Goal: Find specific page/section: Find specific page/section

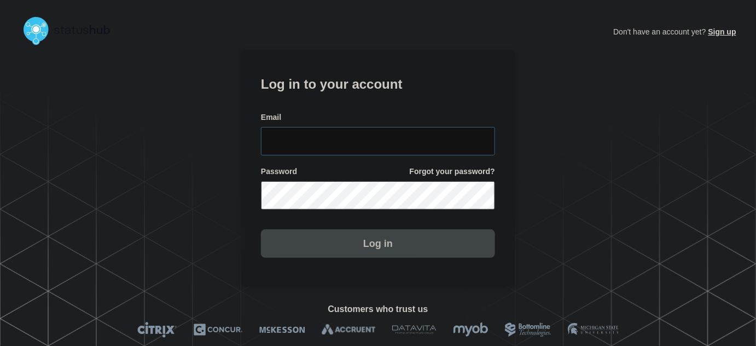
type input "[PERSON_NAME][EMAIL_ADDRESS][PERSON_NAME][DOMAIN_NAME]"
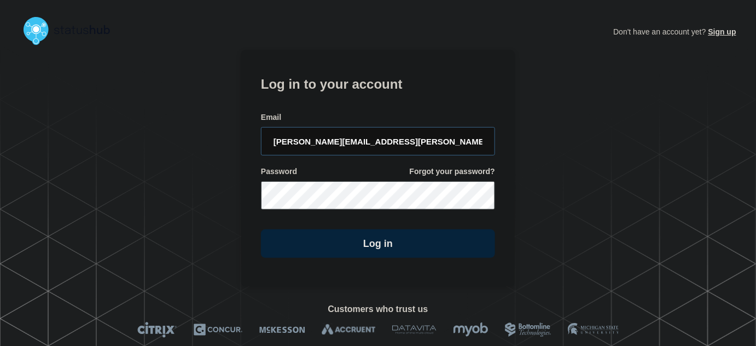
drag, startPoint x: 388, startPoint y: 140, endPoint x: 367, endPoint y: 107, distance: 38.9
click at [387, 138] on input "[PERSON_NAME][EMAIL_ADDRESS][PERSON_NAME][DOMAIN_NAME]" at bounding box center [378, 141] width 234 height 28
click at [367, 105] on form "Log in to your account Email [PERSON_NAME][EMAIL_ADDRESS][PERSON_NAME][DOMAIN_N…" at bounding box center [378, 165] width 234 height 185
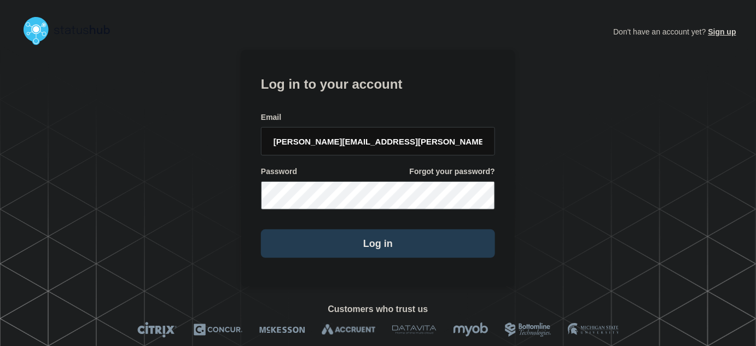
click at [362, 239] on button "Log in" at bounding box center [378, 243] width 234 height 28
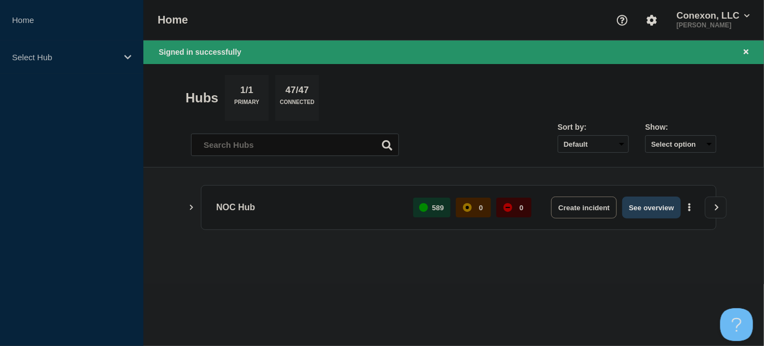
click at [647, 204] on button "See overview" at bounding box center [651, 207] width 58 height 22
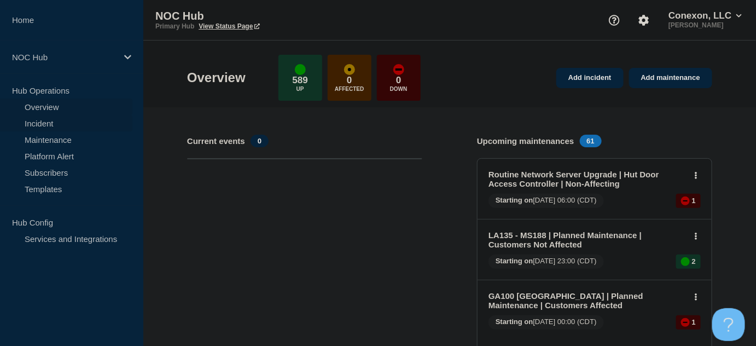
click at [52, 125] on link "Incident" at bounding box center [66, 123] width 132 height 16
